Goal: Check status: Check status

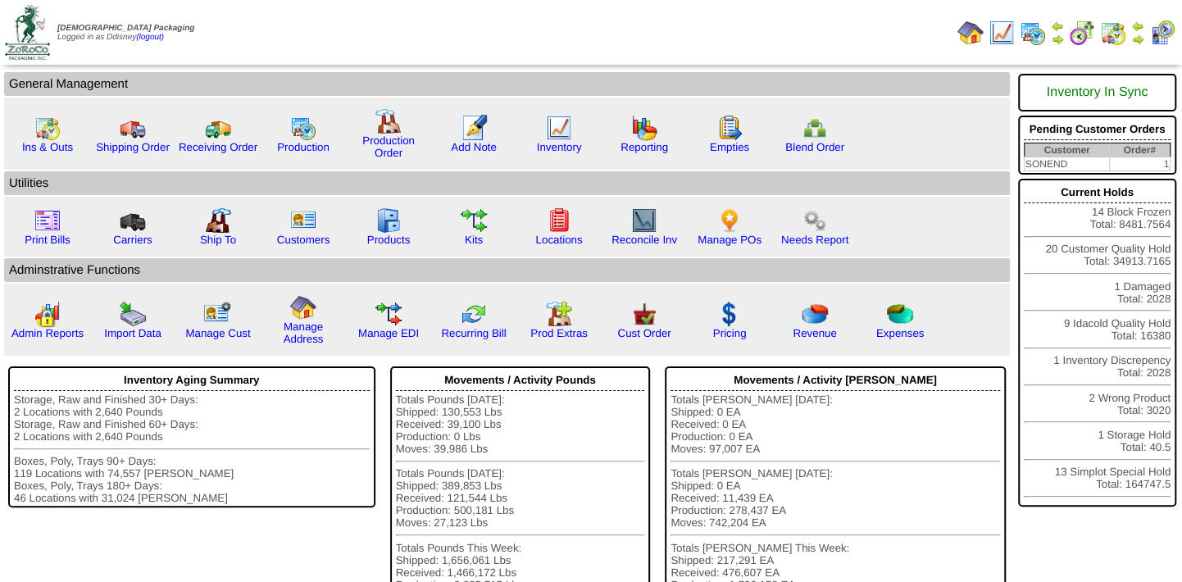
click at [1042, 33] on img at bounding box center [1033, 33] width 26 height 26
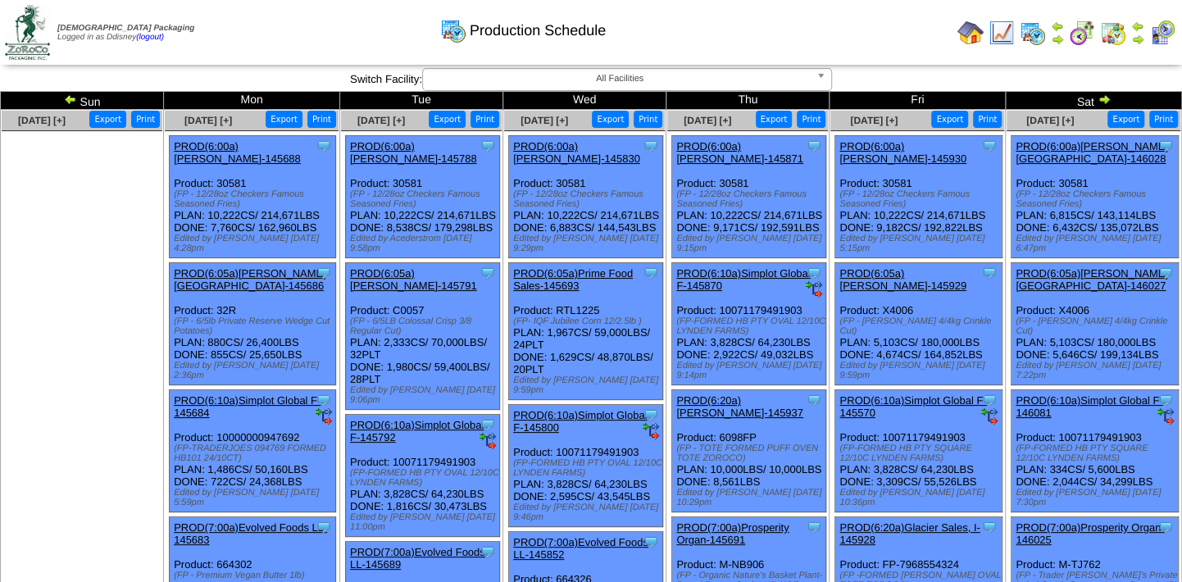
click at [1110, 101] on img at bounding box center [1104, 99] width 13 height 13
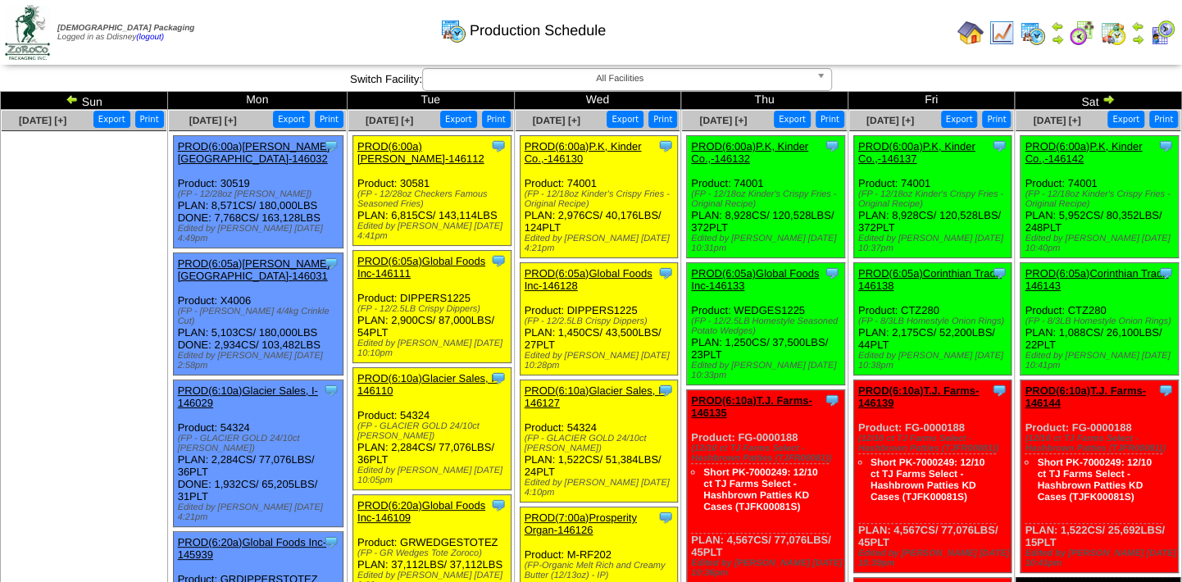
click at [1109, 101] on img at bounding box center [1108, 99] width 13 height 13
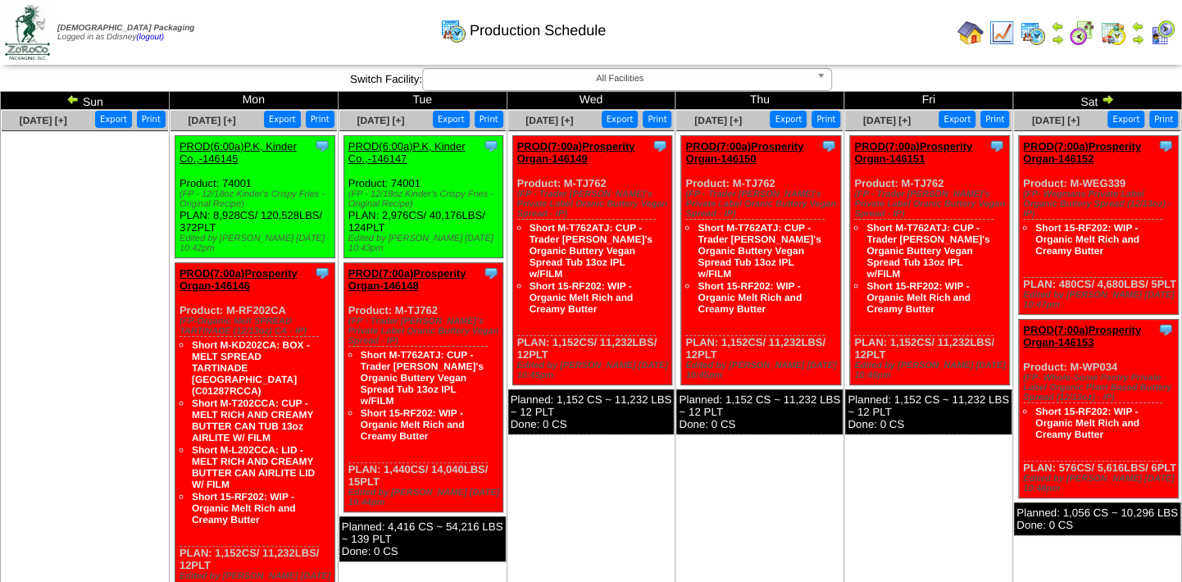
click at [805, 37] on div "Production Schedule" at bounding box center [522, 24] width 677 height 45
